Goal: Navigation & Orientation: Find specific page/section

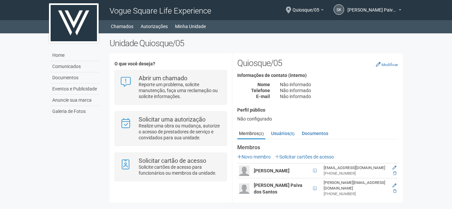
scroll to position [0, 0]
click at [278, 136] on link "Usuários (5)" at bounding box center [282, 133] width 27 height 10
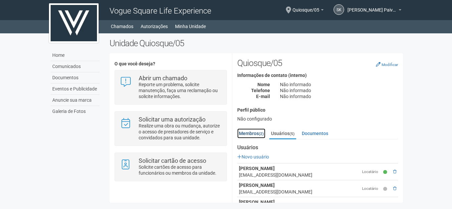
click at [244, 132] on link "Membros (2)" at bounding box center [251, 134] width 28 height 10
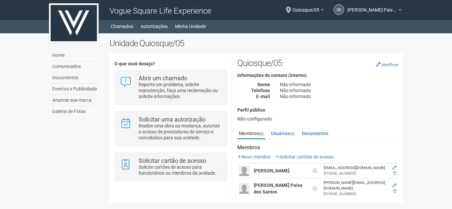
scroll to position [0, 0]
drag, startPoint x: 112, startPoint y: 17, endPoint x: 114, endPoint y: 19, distance: 3.5
click at [111, 17] on div "Vogue Square Life Experience" at bounding box center [180, 10] width 151 height 20
click at [131, 27] on link "Chamados" at bounding box center [122, 26] width 22 height 9
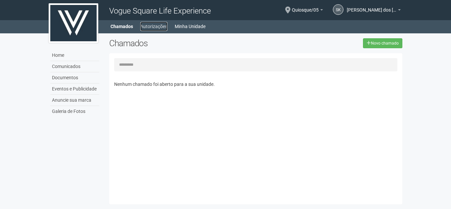
click at [152, 23] on link "Autorizações" at bounding box center [153, 26] width 27 height 9
